Goal: Navigation & Orientation: Go to known website

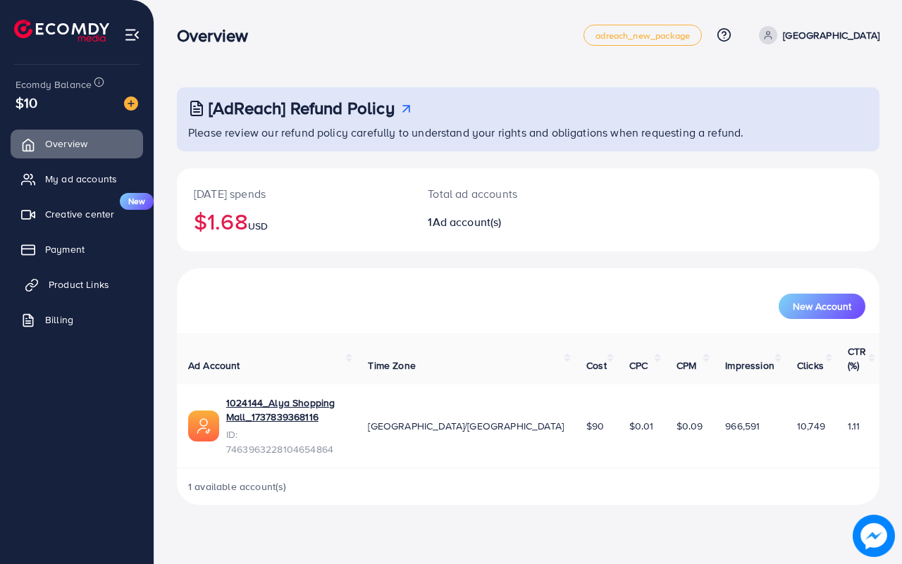
click at [90, 292] on link "Product Links" at bounding box center [77, 284] width 132 height 28
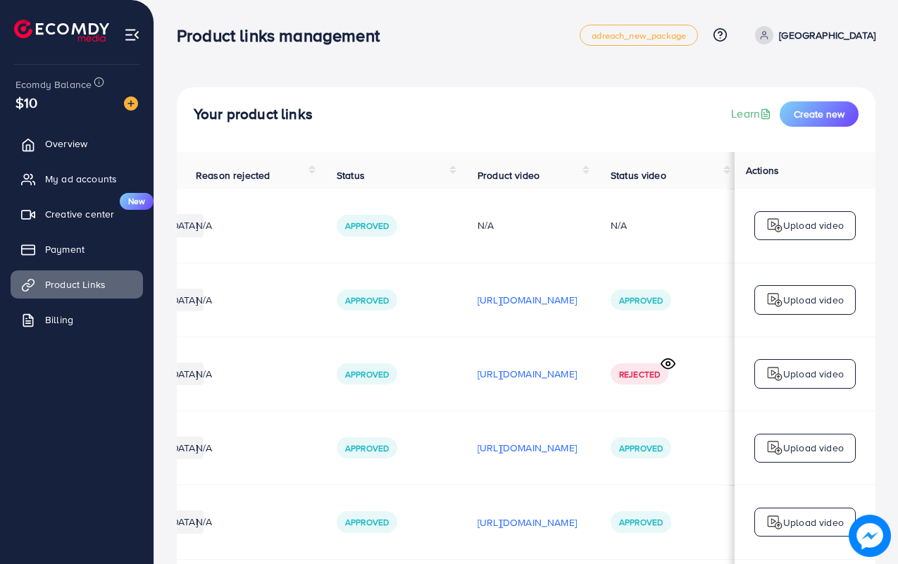
scroll to position [0, 416]
click at [478, 382] on p "[URL][DOMAIN_NAME]" at bounding box center [527, 374] width 99 height 17
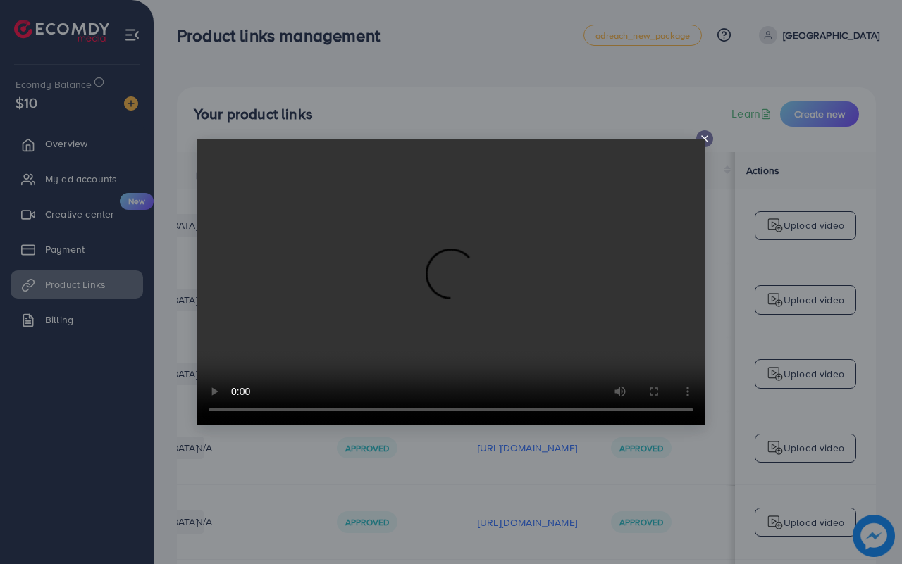
click at [703, 142] on video at bounding box center [450, 282] width 507 height 287
click at [704, 139] on line at bounding box center [705, 139] width 6 height 6
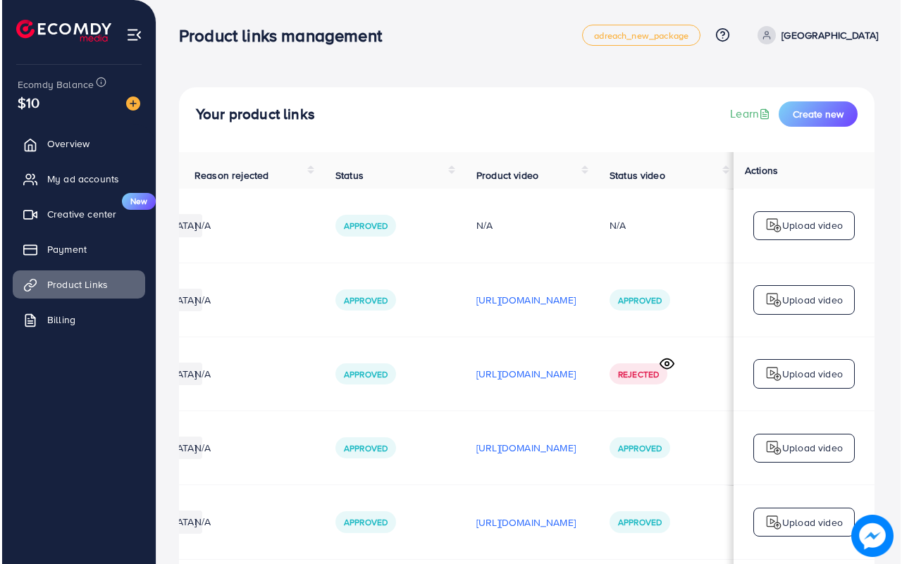
scroll to position [0, 413]
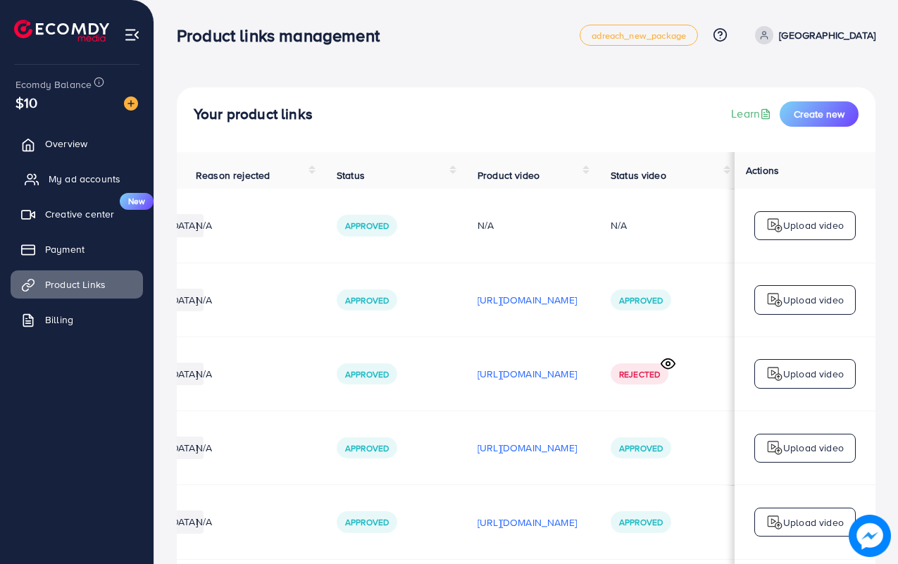
click at [75, 172] on span "My ad accounts" at bounding box center [85, 179] width 72 height 14
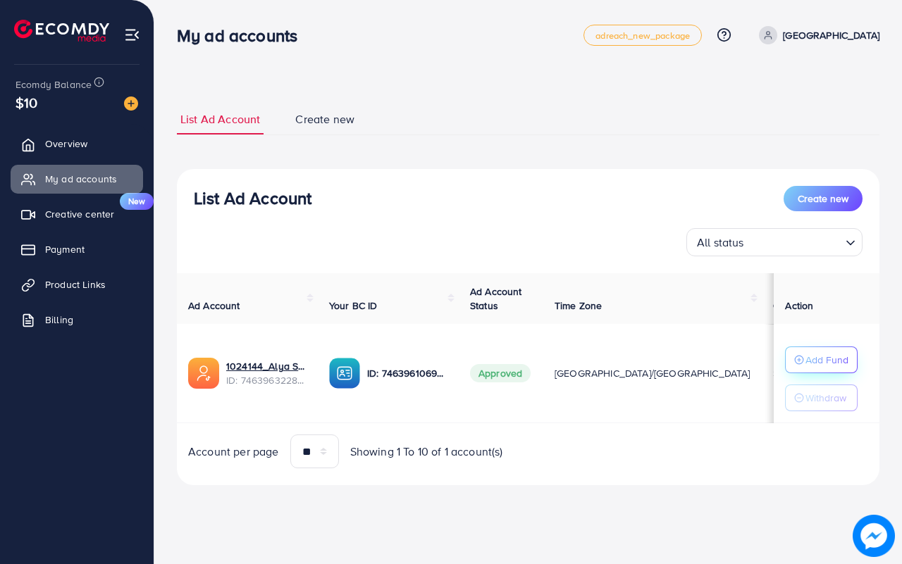
click at [794, 366] on div "Add Fund" at bounding box center [821, 359] width 54 height 17
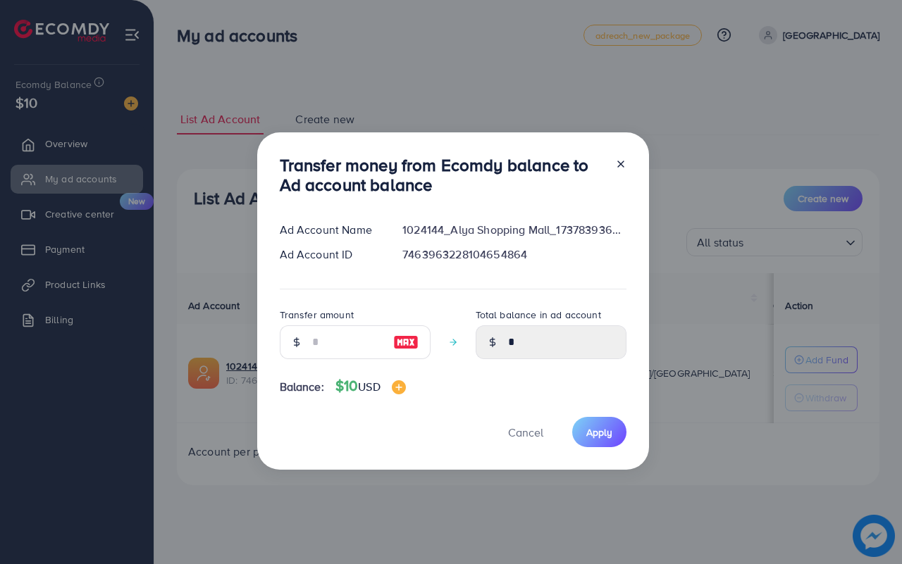
click at [301, 345] on div at bounding box center [296, 342] width 33 height 34
click at [615, 162] on icon at bounding box center [620, 163] width 11 height 11
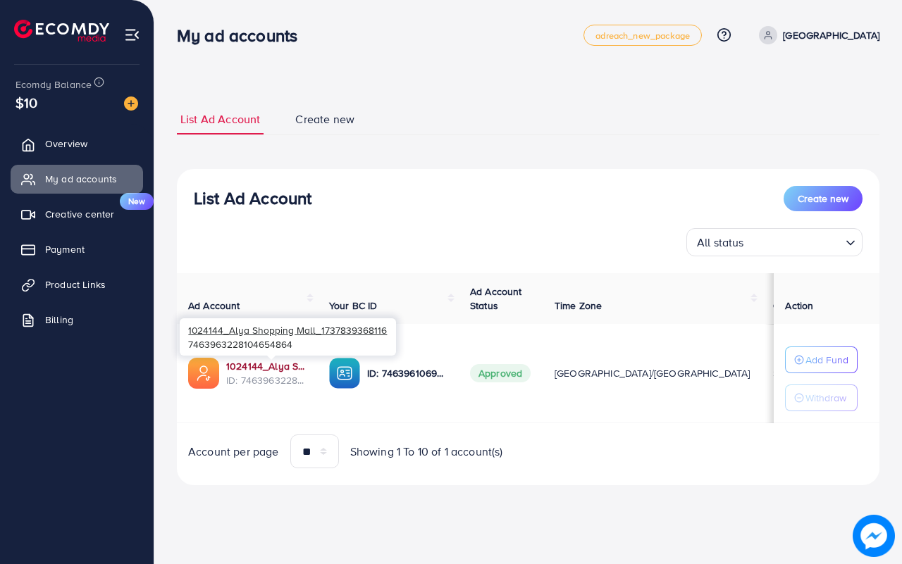
click at [280, 366] on link "1024144_Alya Shopping Mall_1737839368116" at bounding box center [266, 366] width 80 height 14
